Goal: Information Seeking & Learning: Learn about a topic

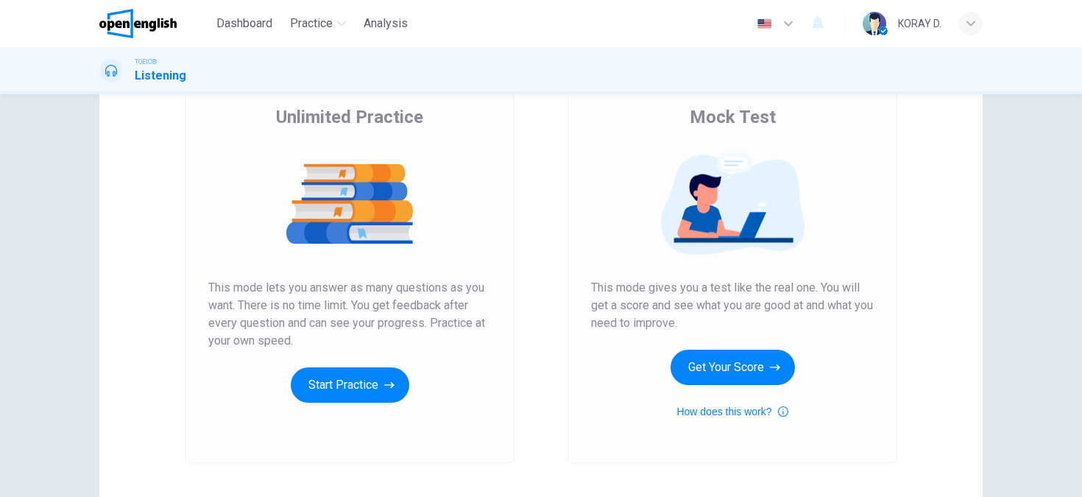
scroll to position [145, 0]
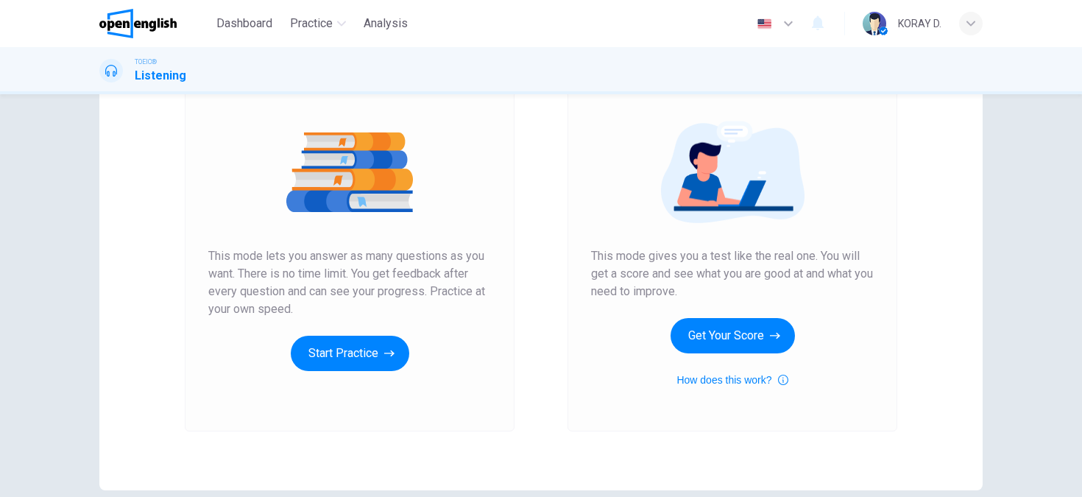
drag, startPoint x: 581, startPoint y: 259, endPoint x: 731, endPoint y: 261, distance: 150.1
click at [731, 261] on div "Mock Test This mode gives you a test like the real one. You will get a score an…" at bounding box center [732, 235] width 330 height 394
click at [731, 261] on span "This mode gives you a test like the real one. You will get a score and see what…" at bounding box center [732, 273] width 283 height 53
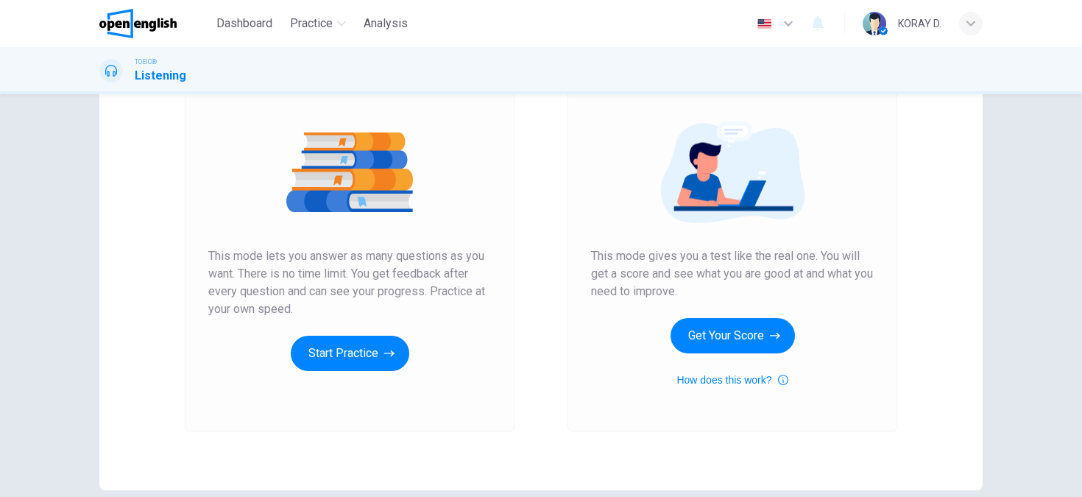
drag, startPoint x: 584, startPoint y: 255, endPoint x: 755, endPoint y: 269, distance: 172.0
click at [755, 269] on div "Mock Test This mode gives you a test like the real one. You will get a score an…" at bounding box center [732, 235] width 330 height 394
click at [355, 364] on button "Start Practice" at bounding box center [350, 353] width 118 height 35
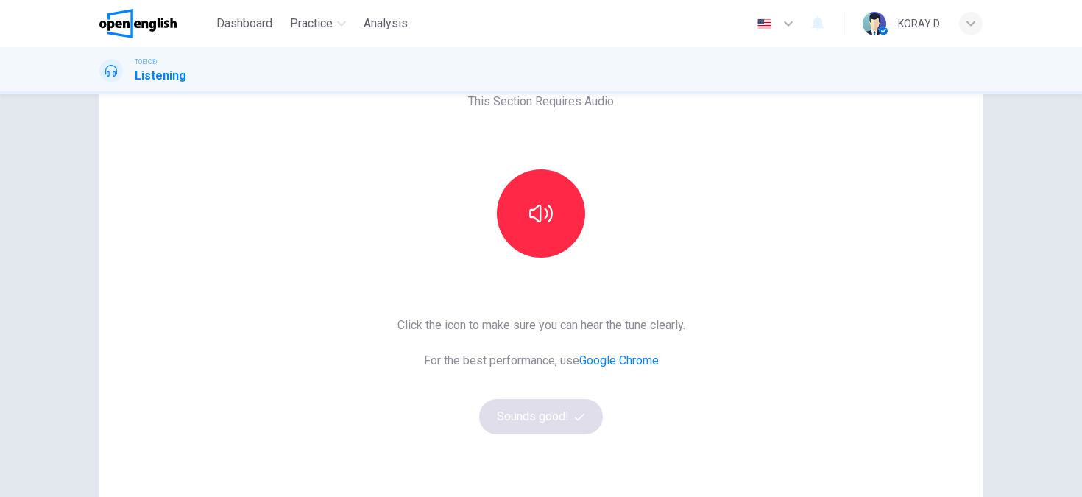
scroll to position [93, 0]
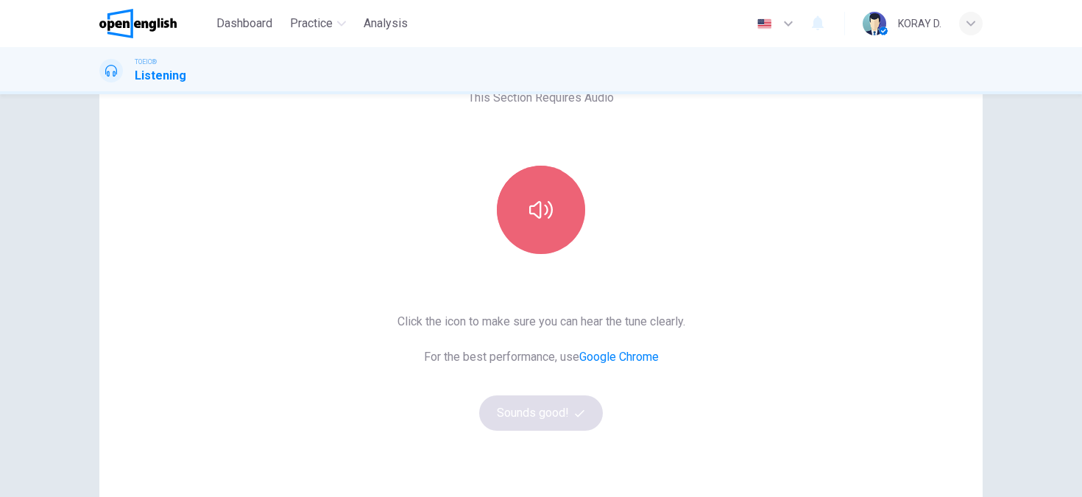
click at [529, 208] on icon "button" at bounding box center [541, 210] width 24 height 24
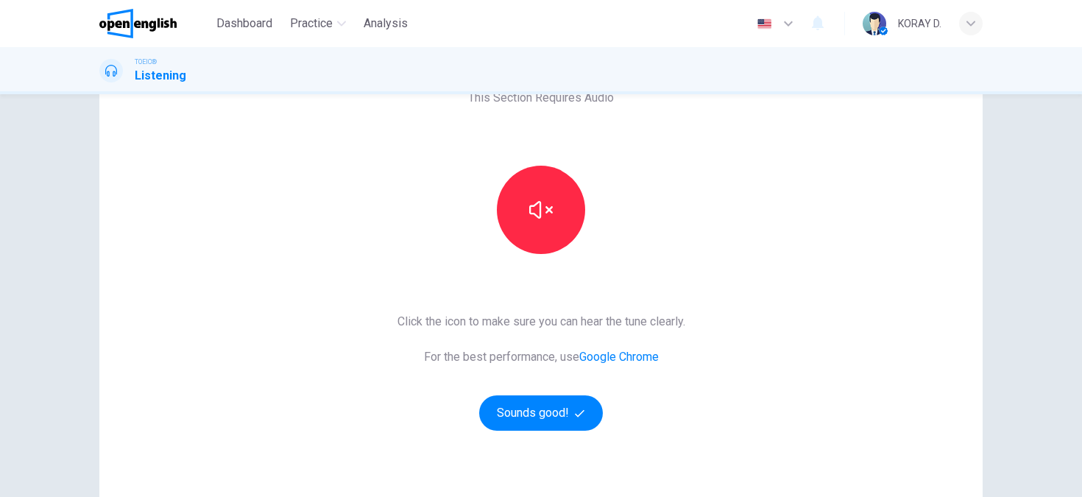
click at [785, 26] on icon "button" at bounding box center [788, 24] width 18 height 18
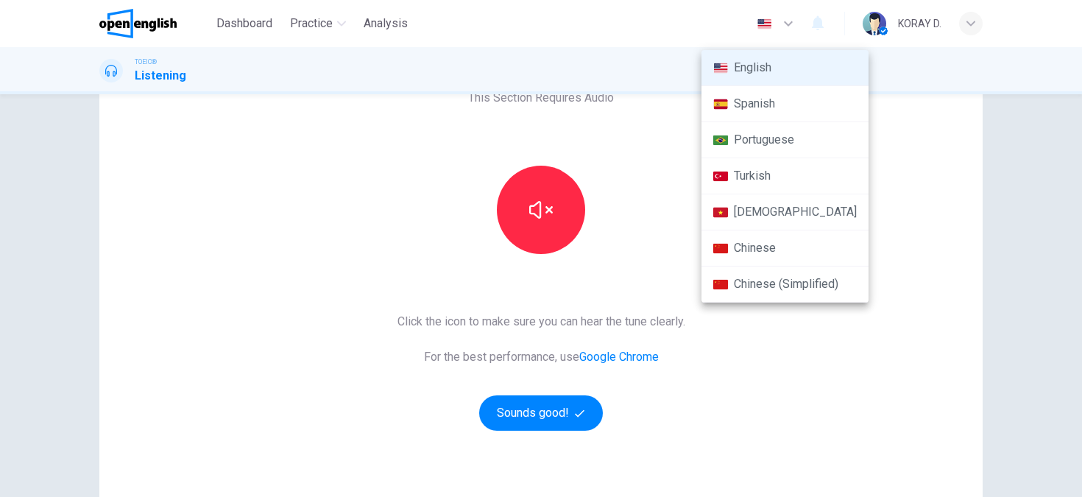
click at [785, 26] on div at bounding box center [541, 248] width 1082 height 497
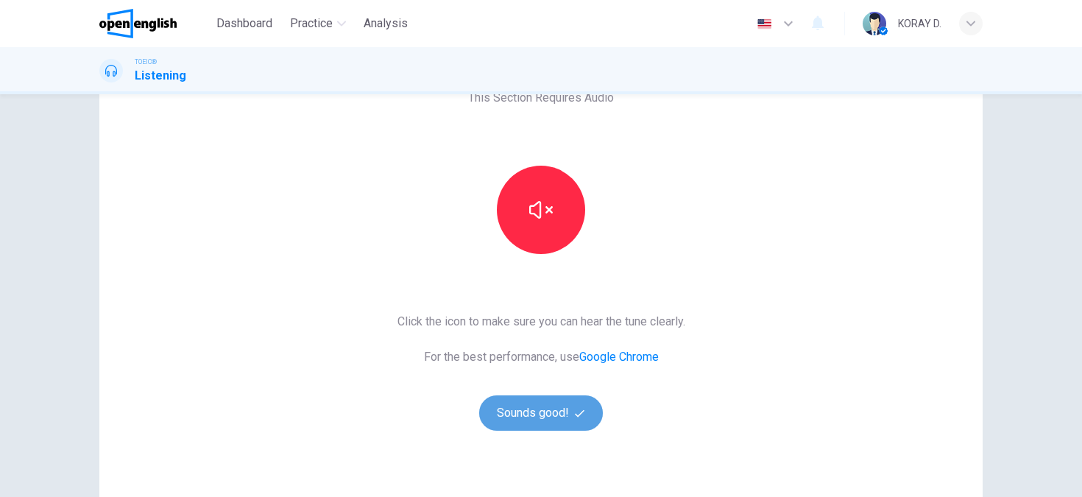
click at [536, 414] on button "Sounds good!" at bounding box center [541, 412] width 124 height 35
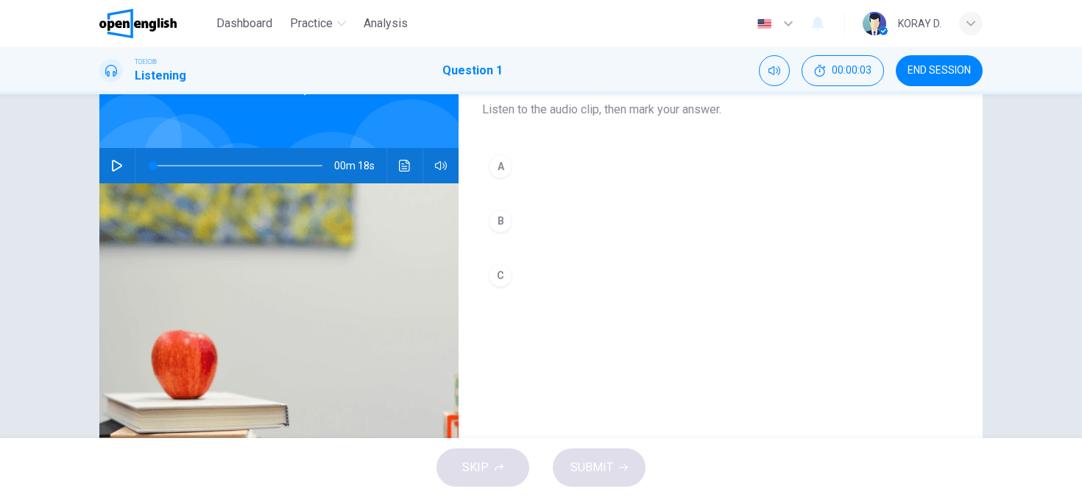
drag, startPoint x: 475, startPoint y: 104, endPoint x: 574, endPoint y: 107, distance: 99.4
click at [573, 107] on div "1. Listen to the audio clip, then [PERSON_NAME] your answer. Listen to the audi…" at bounding box center [720, 285] width 524 height 511
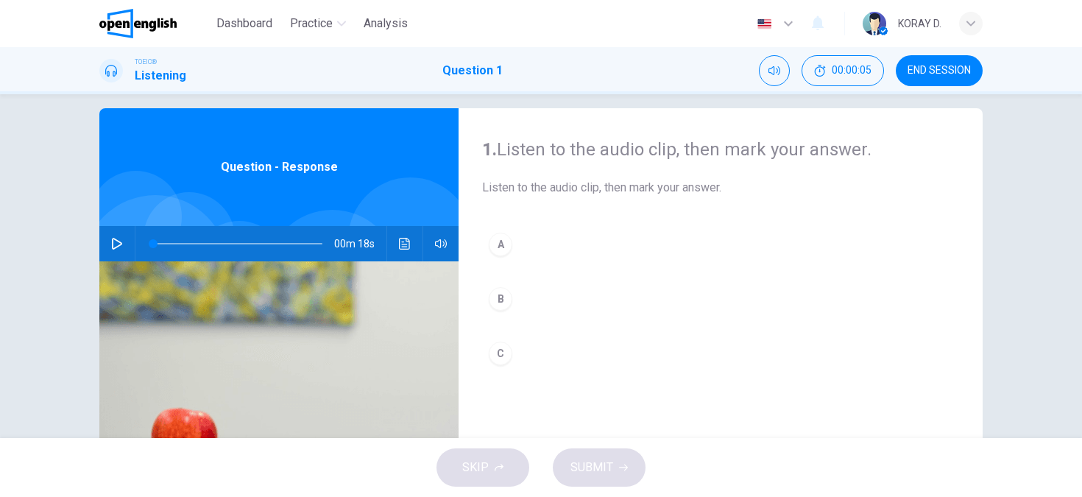
scroll to position [0, 0]
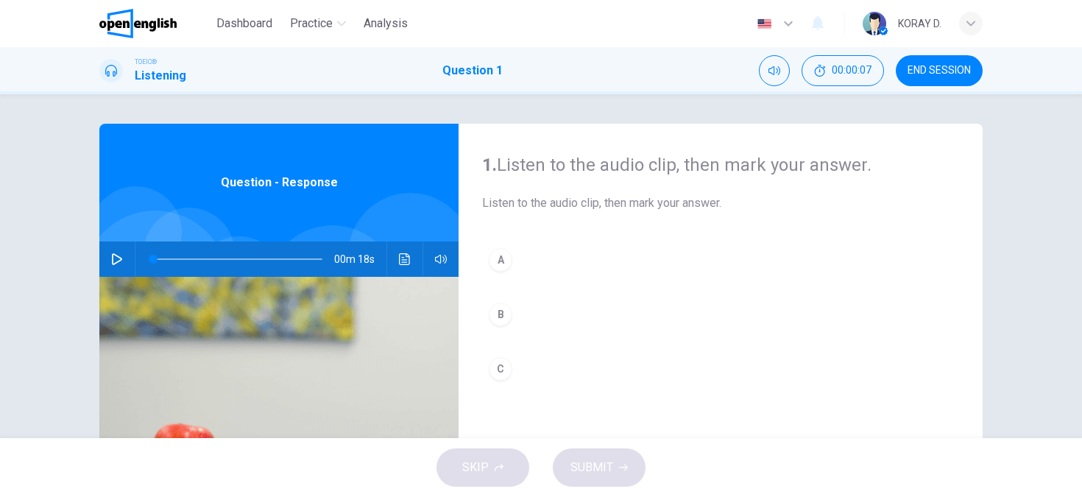
click at [107, 267] on button "button" at bounding box center [117, 258] width 24 height 35
type input "*"
click at [595, 204] on span "Listen to the audio clip, then mark your answer." at bounding box center [720, 203] width 477 height 18
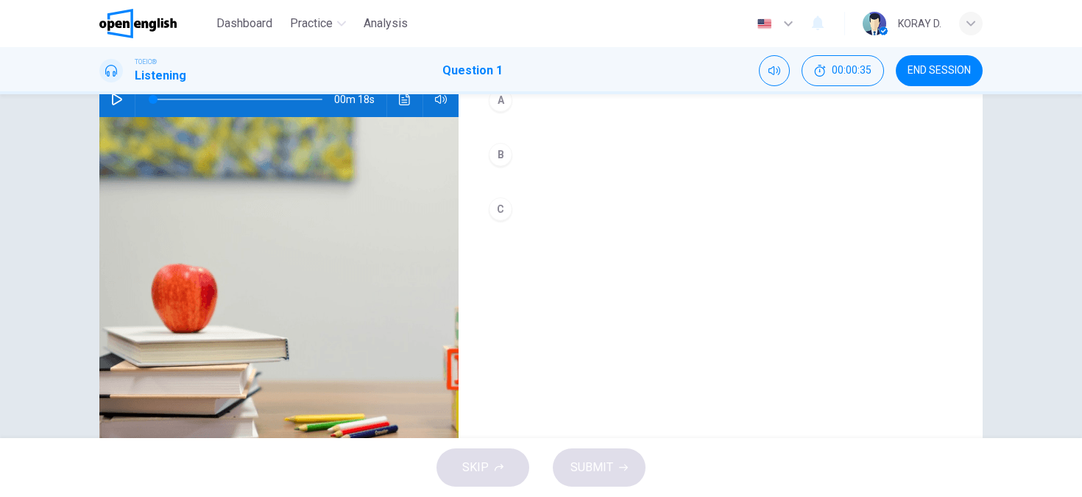
scroll to position [67, 0]
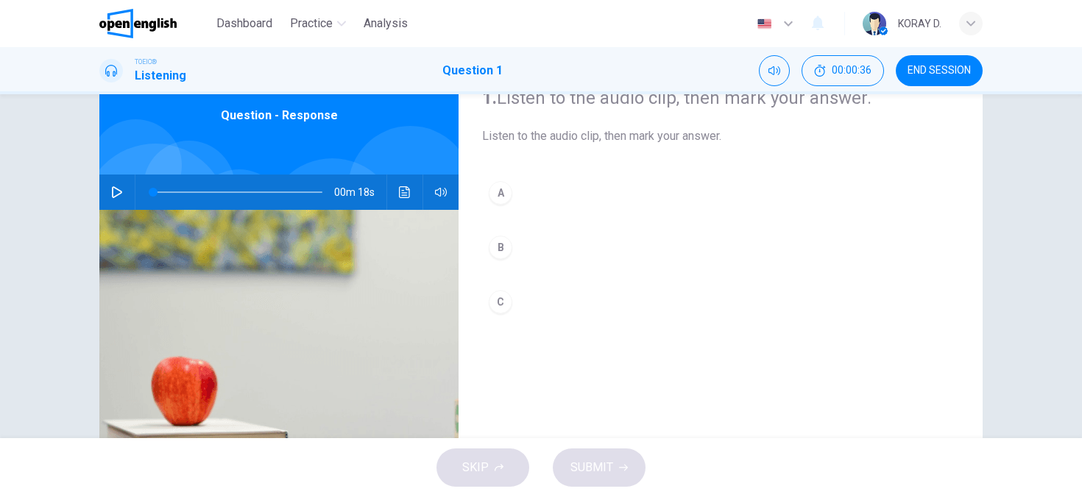
click at [496, 248] on div "B" at bounding box center [501, 247] width 24 height 24
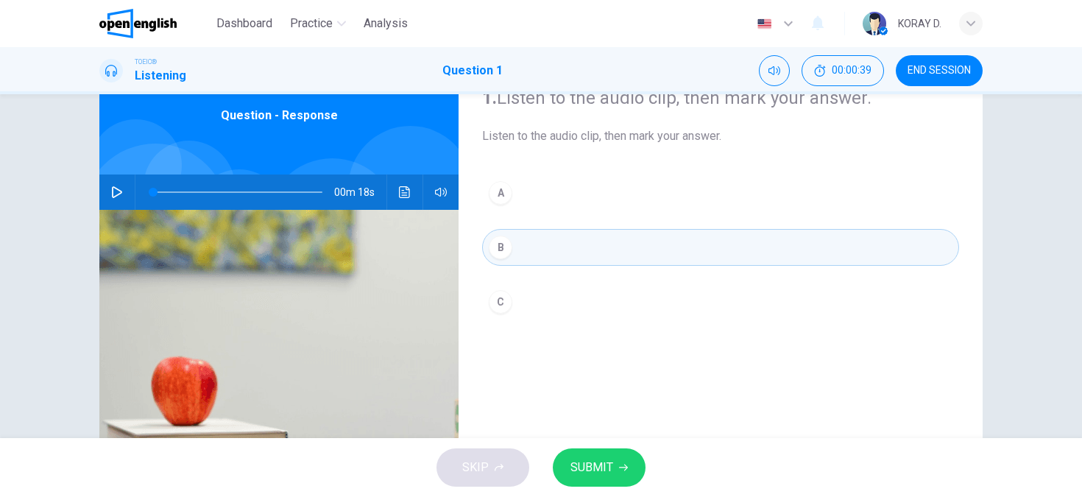
click at [626, 468] on icon "button" at bounding box center [623, 467] width 9 height 9
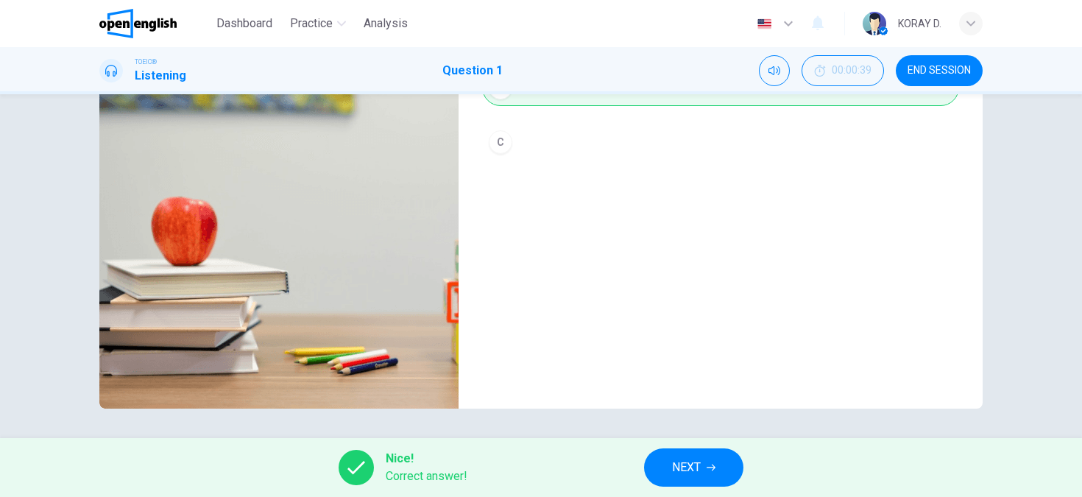
scroll to position [0, 0]
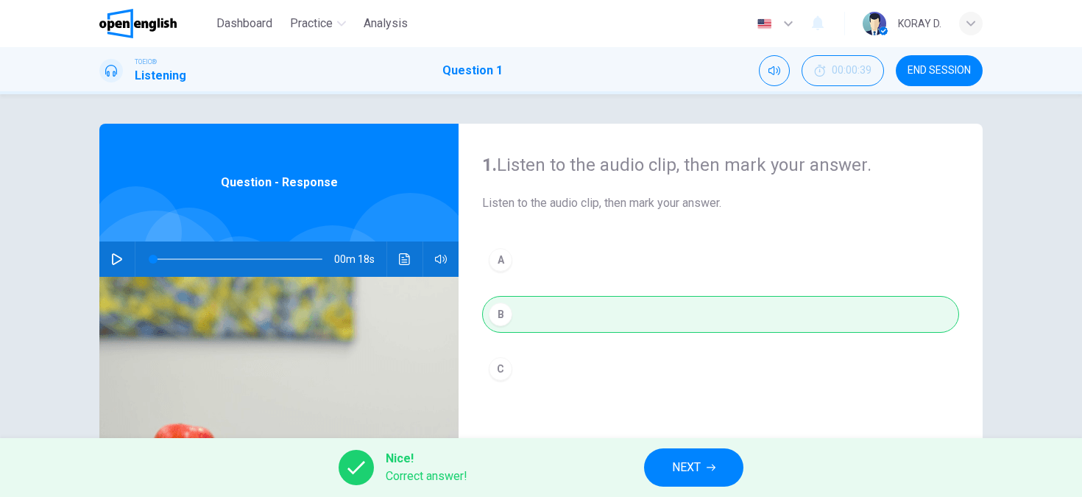
drag, startPoint x: 481, startPoint y: 202, endPoint x: 714, endPoint y: 194, distance: 233.4
click at [714, 194] on span "Listen to the audio clip, then mark your answer." at bounding box center [720, 203] width 477 height 18
click at [666, 475] on button "NEXT" at bounding box center [693, 467] width 99 height 38
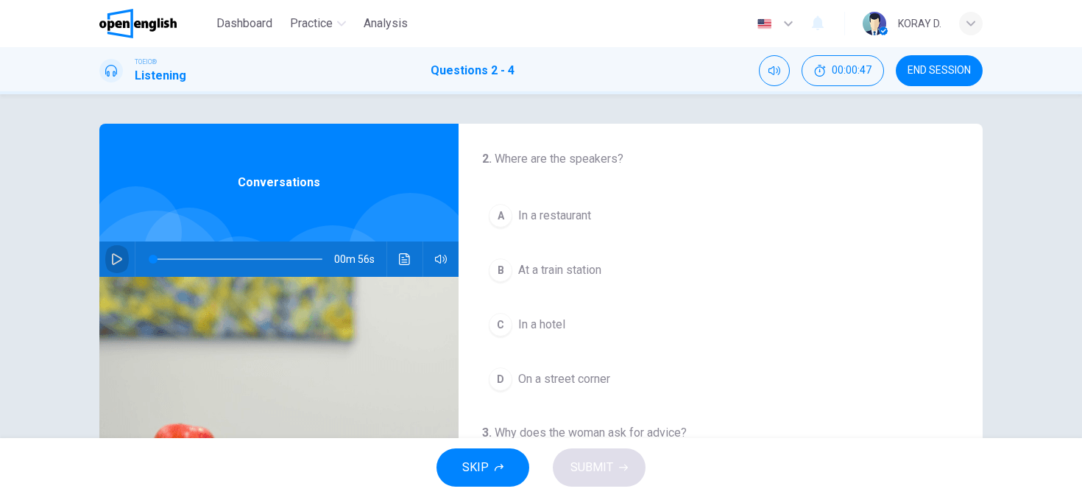
click at [111, 261] on icon "button" at bounding box center [117, 259] width 12 height 12
type input "**"
click at [105, 241] on button "button" at bounding box center [117, 258] width 24 height 35
type input "*"
drag, startPoint x: 236, startPoint y: 261, endPoint x: 138, endPoint y: 261, distance: 97.9
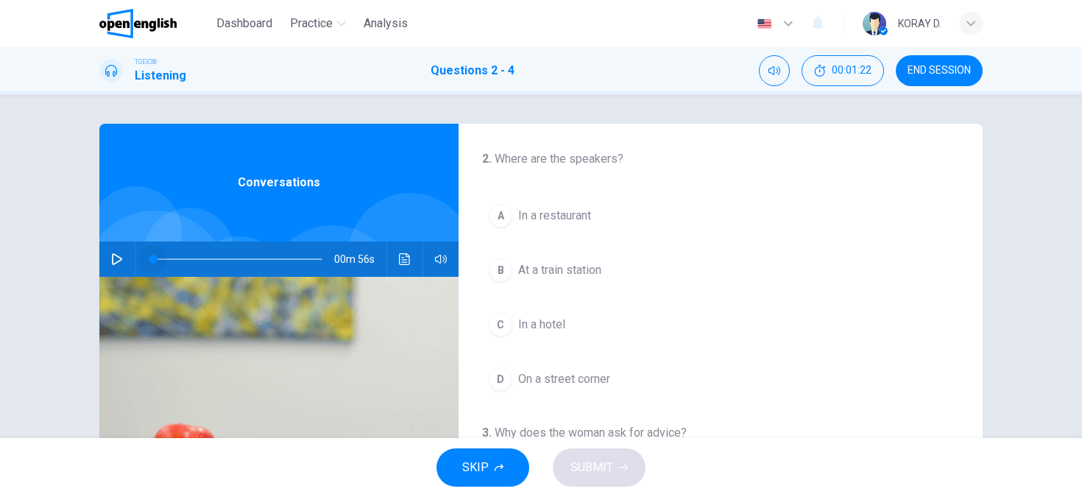
click at [149, 261] on span at bounding box center [153, 259] width 9 height 9
click at [972, 72] on button "END SESSION" at bounding box center [939, 70] width 87 height 31
